Goal: Information Seeking & Learning: Learn about a topic

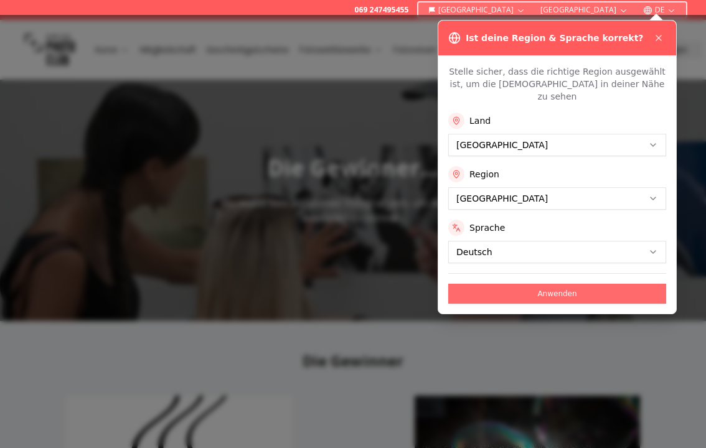
click at [549, 284] on button "Anwenden" at bounding box center [557, 294] width 218 height 20
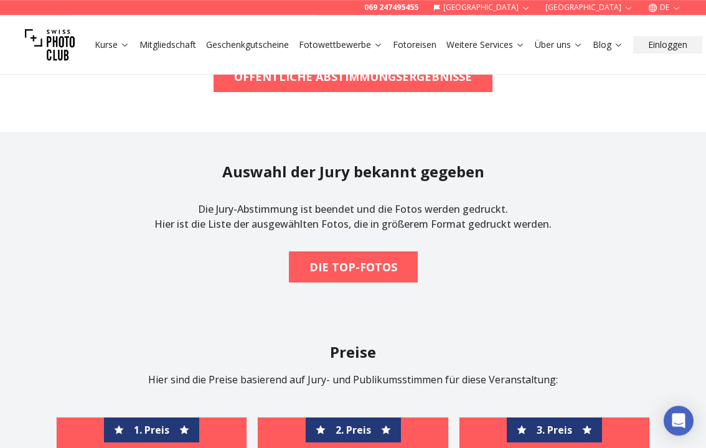
scroll to position [1603, 0]
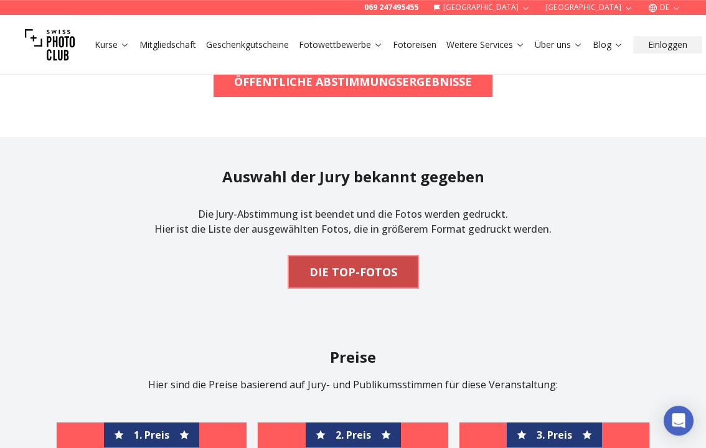
click at [365, 270] on b "DIE TOP-FOTOS" at bounding box center [353, 271] width 88 height 17
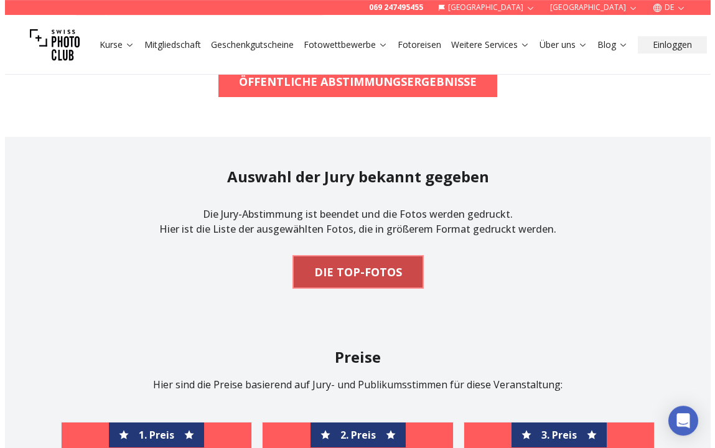
scroll to position [1602, 0]
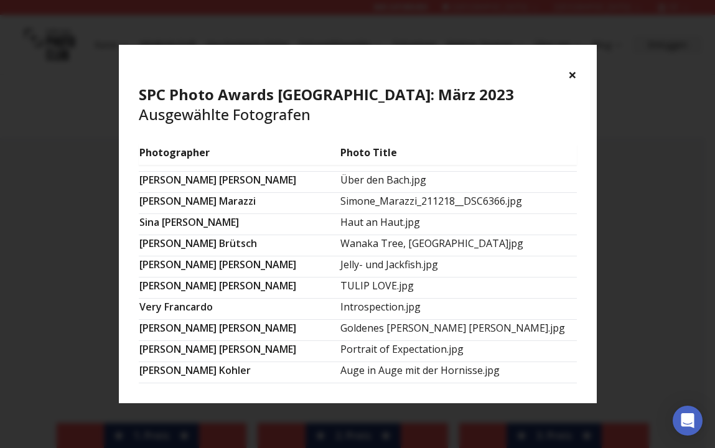
drag, startPoint x: 593, startPoint y: 152, endPoint x: 551, endPoint y: 368, distance: 220.7
click at [551, 369] on section "Photographer Photo Title [PERSON_NAME] Fly.jpg [PERSON_NAME] Sunset_on_Ploumana…" at bounding box center [358, 273] width 478 height 259
click at [419, 330] on td "Goldenes [PERSON_NAME] [PERSON_NAME].jpg" at bounding box center [458, 330] width 237 height 21
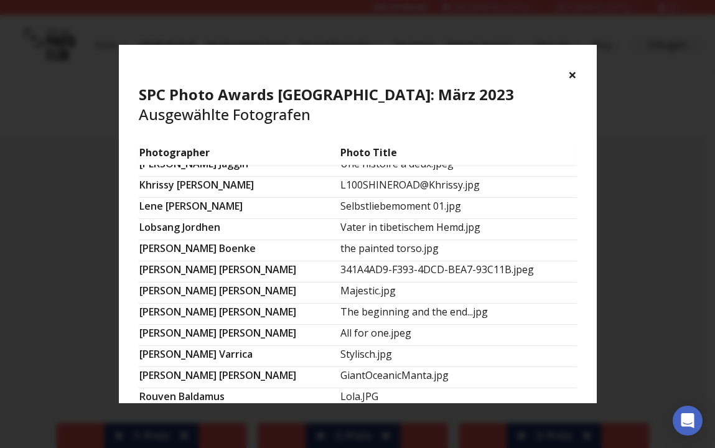
scroll to position [0, 0]
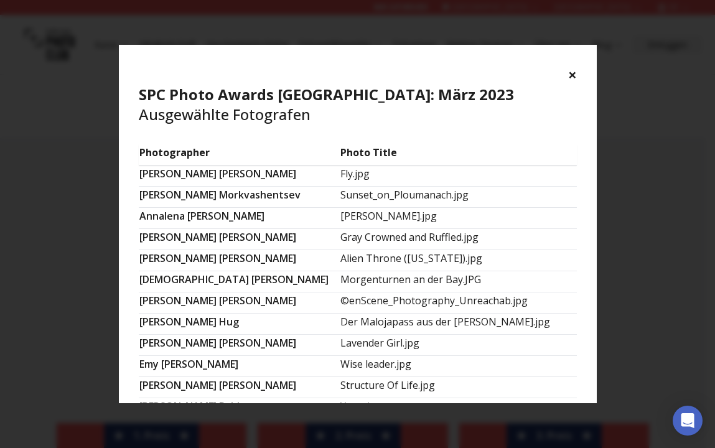
drag, startPoint x: 592, startPoint y: 361, endPoint x: 582, endPoint y: 58, distance: 303.3
click at [582, 58] on div "× SPC Photo Awards [GEOGRAPHIC_DATA]: März 2023 Ausgewählte Fotografen Photogra…" at bounding box center [358, 224] width 478 height 358
click at [571, 73] on button "×" at bounding box center [572, 75] width 9 height 20
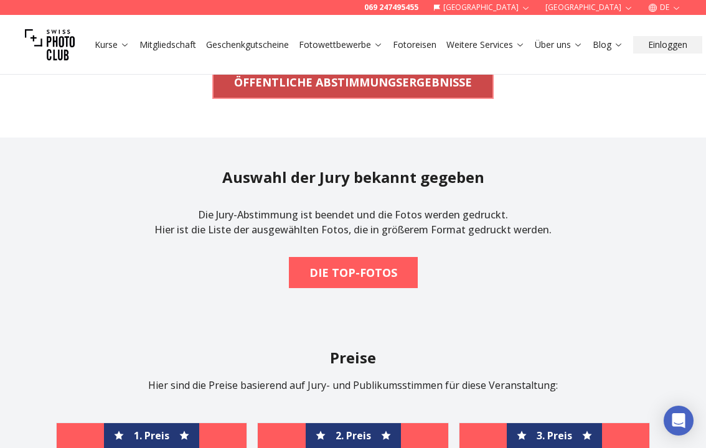
click at [406, 81] on b "ÖFFENTLICHE ABSTIMMUNGSERGEBNISSE" at bounding box center [353, 81] width 238 height 17
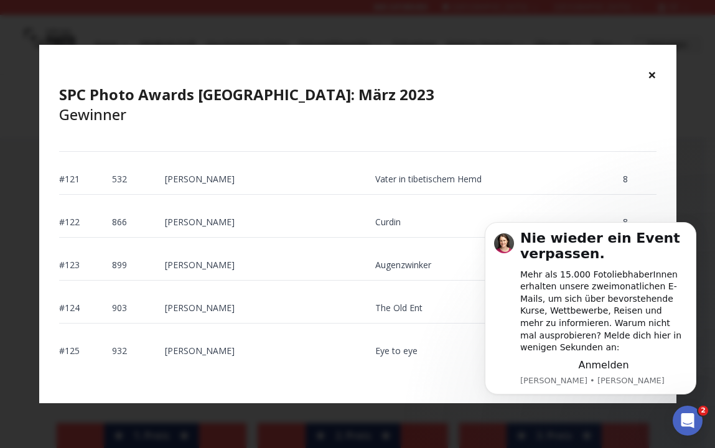
scroll to position [5244, 0]
drag, startPoint x: 1139, startPoint y: 356, endPoint x: 615, endPoint y: 403, distance: 525.5
click at [651, 73] on button "×" at bounding box center [652, 75] width 9 height 20
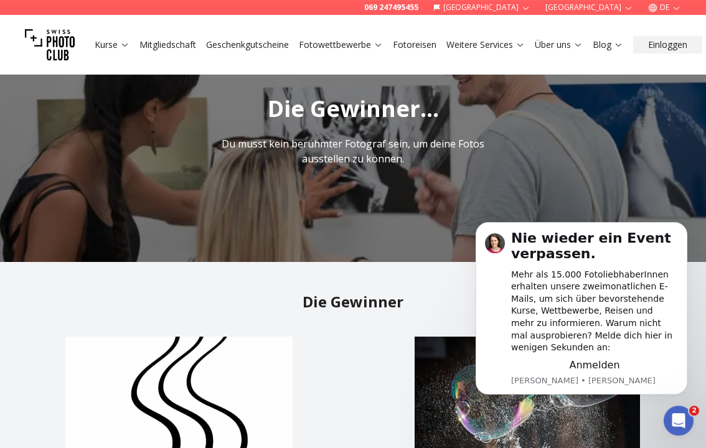
scroll to position [0, 0]
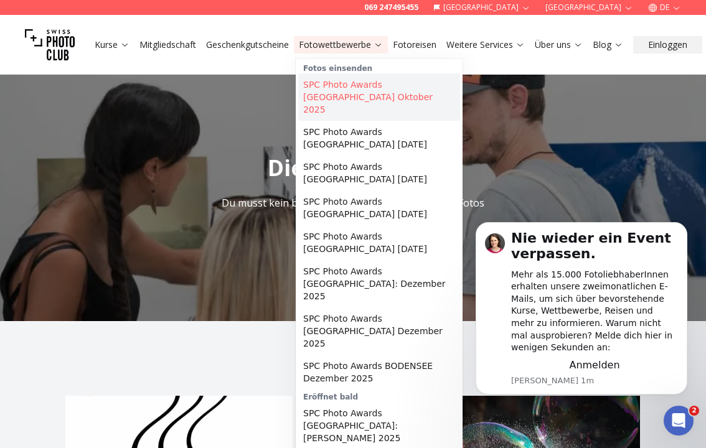
click at [362, 84] on link "SPC Photo Awards [GEOGRAPHIC_DATA] Oktober 2025" at bounding box center [379, 96] width 162 height 47
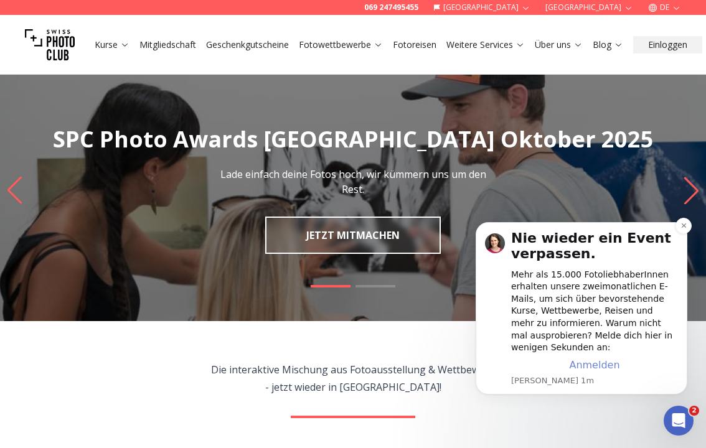
click at [589, 365] on span "Anmelden" at bounding box center [594, 365] width 50 height 12
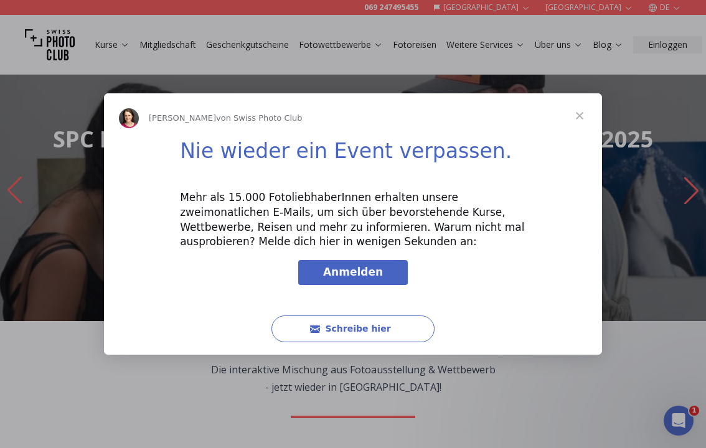
click at [347, 271] on span "Anmelden" at bounding box center [353, 272] width 60 height 12
